Goal: Complete application form: Complete application form

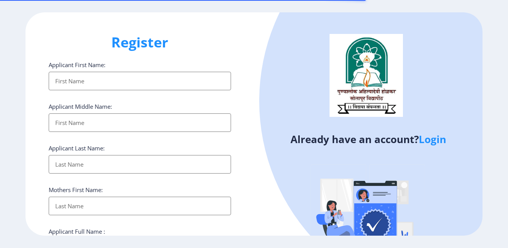
select select
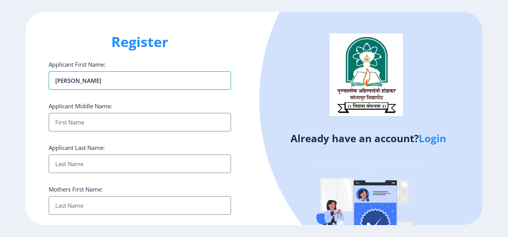
type input "[PERSON_NAME]"
click at [94, 120] on input "Applicant First Name:" at bounding box center [140, 122] width 182 height 19
type input "MALSIDHAPPA"
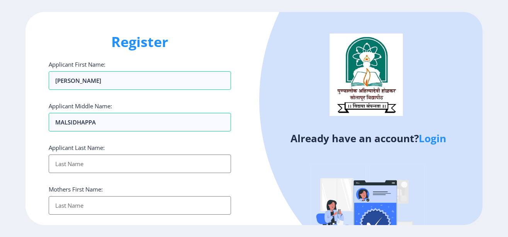
click at [85, 164] on input "Applicant First Name:" at bounding box center [140, 164] width 182 height 19
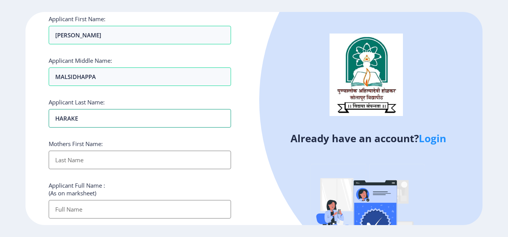
scroll to position [93, 0]
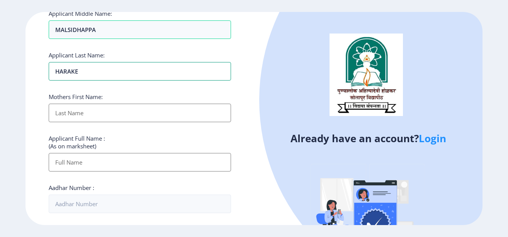
type input "HARAKE"
click at [69, 110] on input "Applicant First Name:" at bounding box center [140, 113] width 182 height 19
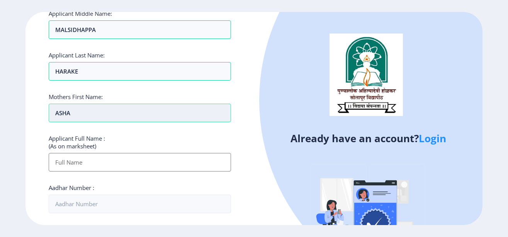
scroll to position [139, 0]
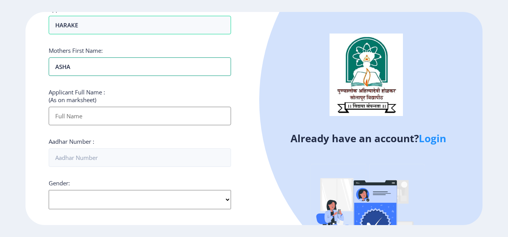
type input "ASHA"
click at [65, 115] on input "Applicant First Name:" at bounding box center [140, 116] width 182 height 19
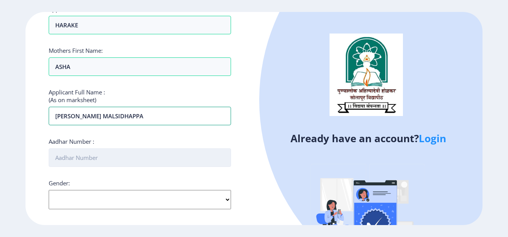
type input "[PERSON_NAME] MALSIDHAPPA"
click at [79, 161] on input "Aadhar Number :" at bounding box center [140, 158] width 182 height 19
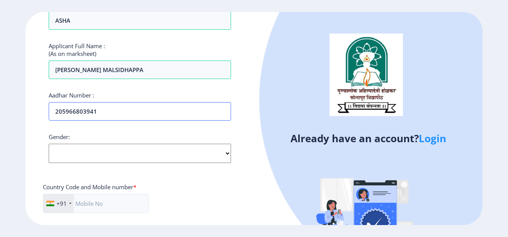
type input "205966803941"
select select "[DEMOGRAPHIC_DATA]"
click option "[DEMOGRAPHIC_DATA]" at bounding box center [0, 0] width 0 height 0
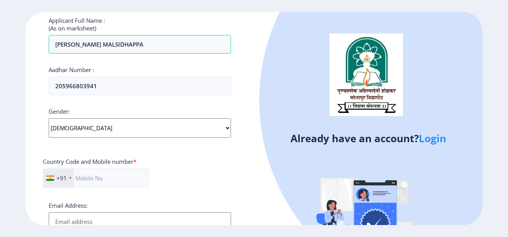
scroll to position [278, 0]
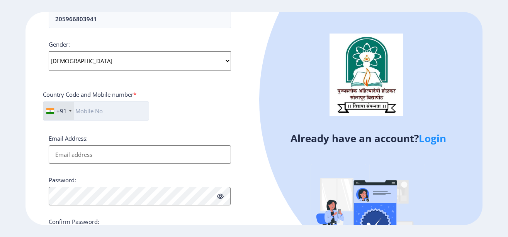
click at [100, 112] on input "text" at bounding box center [96, 111] width 106 height 19
type input "9049614144"
click at [80, 154] on input "Email Address:" at bounding box center [140, 155] width 182 height 19
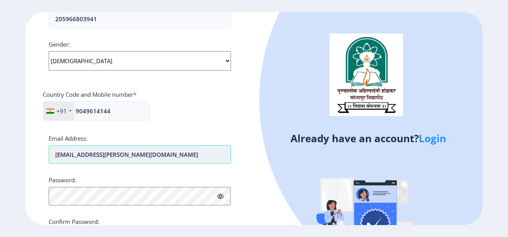
scroll to position [324, 0]
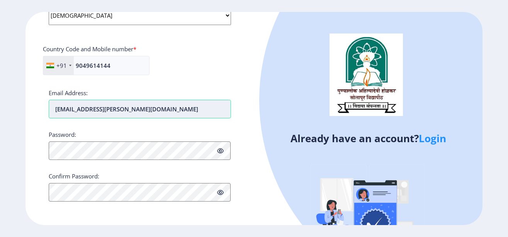
type input "[EMAIL_ADDRESS][PERSON_NAME][DOMAIN_NAME]"
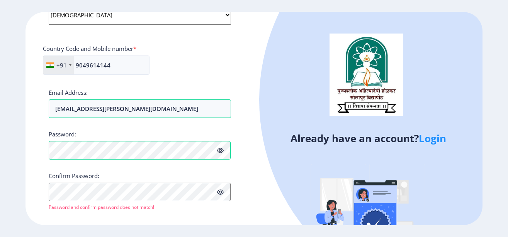
click at [222, 150] on icon at bounding box center [220, 151] width 7 height 6
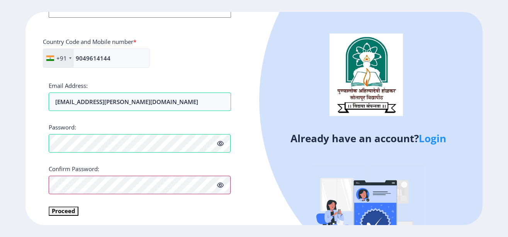
scroll to position [333, 0]
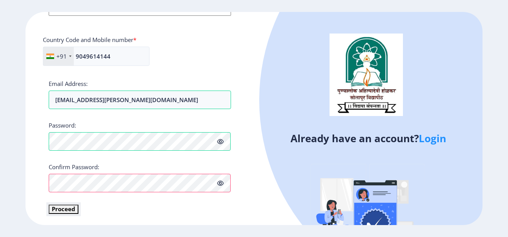
click at [58, 210] on button "Proceed" at bounding box center [64, 209] width 30 height 9
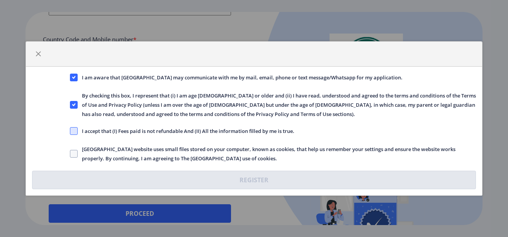
click at [72, 132] on span at bounding box center [74, 131] width 8 height 8
click at [70, 132] on input "I accept that (I) Fees paid is not refundable And (II) All the information fill…" at bounding box center [70, 131] width 0 height 0
checkbox input "true"
click at [73, 152] on span at bounding box center [74, 154] width 8 height 8
click at [70, 154] on input "[GEOGRAPHIC_DATA] website uses small files stored on your computer, known as co…" at bounding box center [70, 154] width 0 height 0
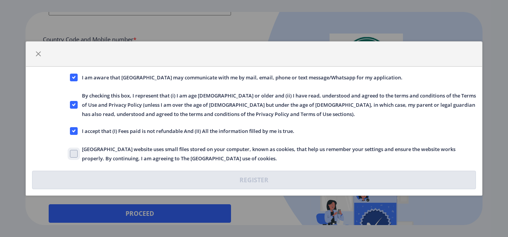
checkbox input "true"
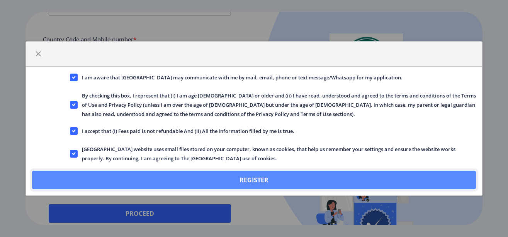
click at [256, 177] on button "Register" at bounding box center [254, 180] width 444 height 19
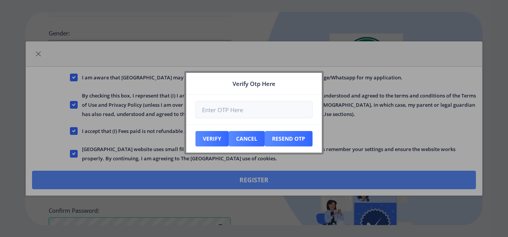
scroll to position [377, 0]
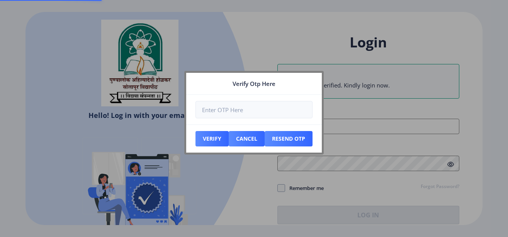
scroll to position [56, 0]
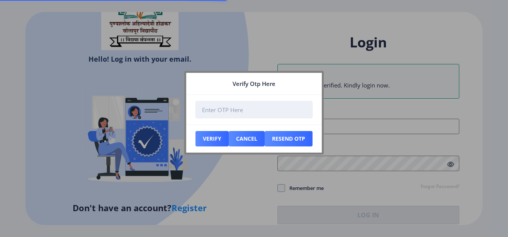
click at [218, 108] on input "number" at bounding box center [253, 109] width 117 height 17
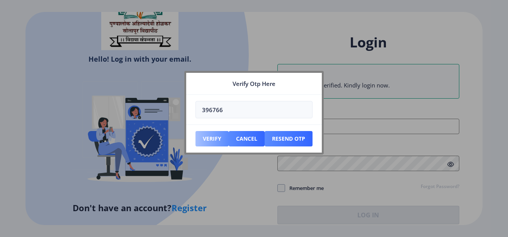
type input "396766"
click at [208, 142] on button "Verify" at bounding box center [211, 138] width 33 height 15
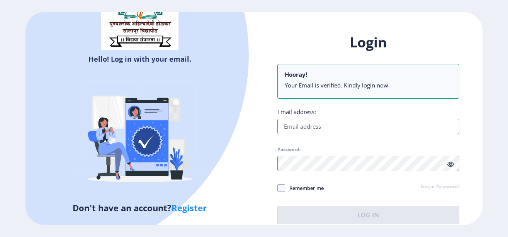
click at [316, 128] on input "Email address:" at bounding box center [368, 126] width 182 height 15
type input "[EMAIL_ADDRESS][PERSON_NAME][DOMAIN_NAME]"
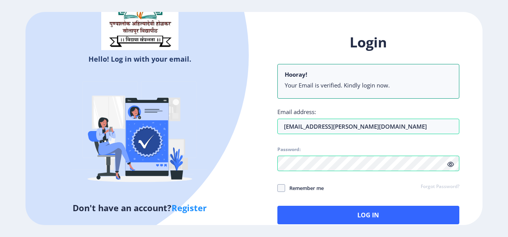
click at [451, 165] on icon at bounding box center [450, 165] width 7 height 6
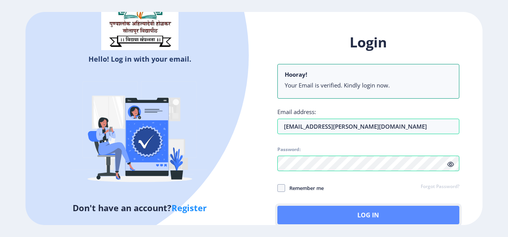
click at [380, 216] on button "Log In" at bounding box center [368, 215] width 182 height 19
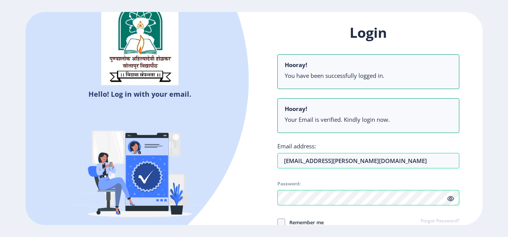
scroll to position [21, 0]
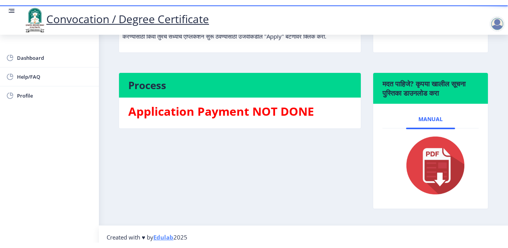
scroll to position [157, 0]
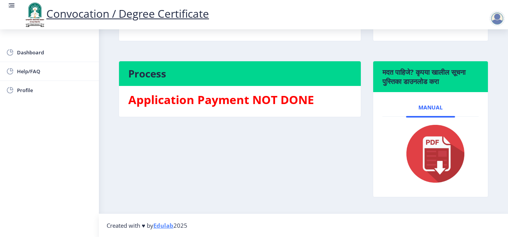
click at [426, 150] on img at bounding box center [430, 154] width 71 height 62
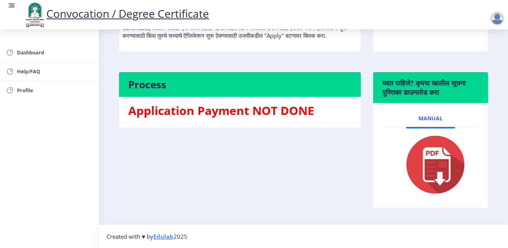
scroll to position [0, 0]
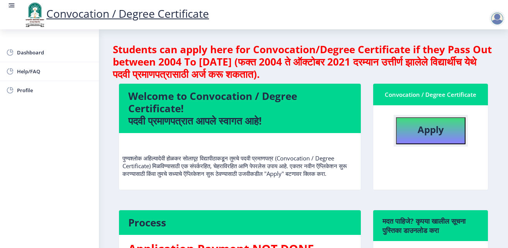
click at [421, 130] on b "Apply" at bounding box center [430, 129] width 26 height 13
select select
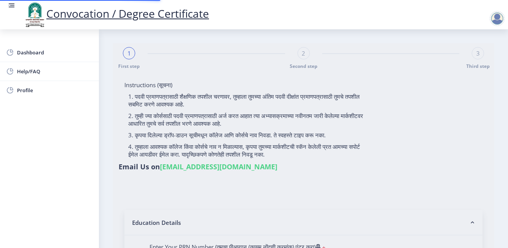
type input "[PERSON_NAME] MALSIDHAPPA"
type input "ASHA"
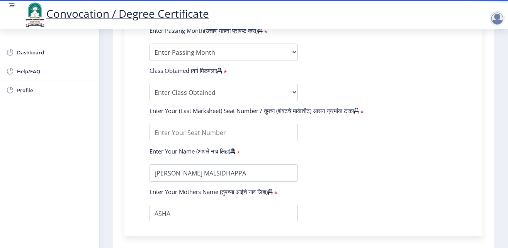
scroll to position [487, 0]
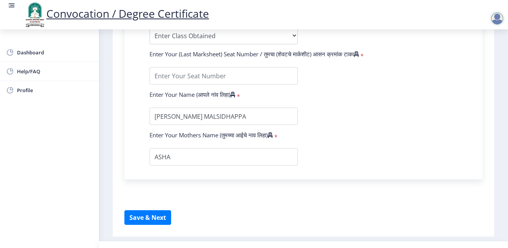
click at [78, 152] on div "Dashboard Help/FAQ Profile" at bounding box center [49, 138] width 99 height 219
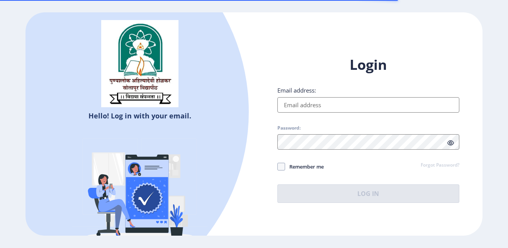
scroll to position [21, 0]
